Goal: Find specific page/section: Find specific page/section

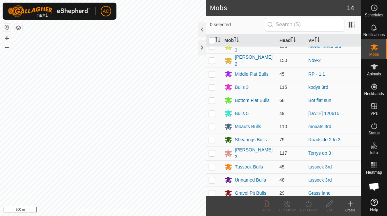
scroll to position [34, 0]
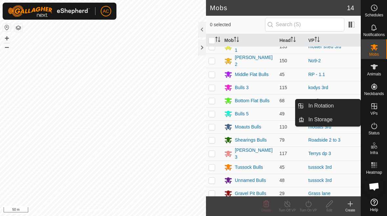
click at [340, 104] on link "In Rotation" at bounding box center [332, 105] width 56 height 13
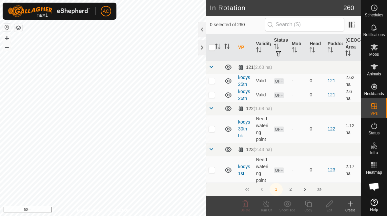
click at [375, 168] on icon at bounding box center [374, 165] width 8 height 8
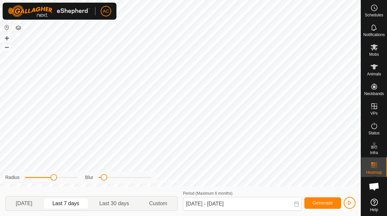
click at [376, 166] on rect at bounding box center [376, 165] width 2 height 2
click at [368, 58] on div "Mobs" at bounding box center [374, 49] width 26 height 20
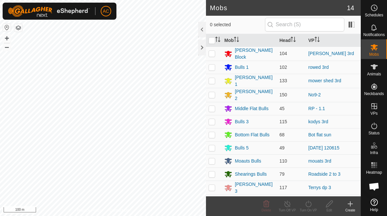
click at [199, 49] on div at bounding box center [202, 48] width 8 height 16
